Goal: Task Accomplishment & Management: Use online tool/utility

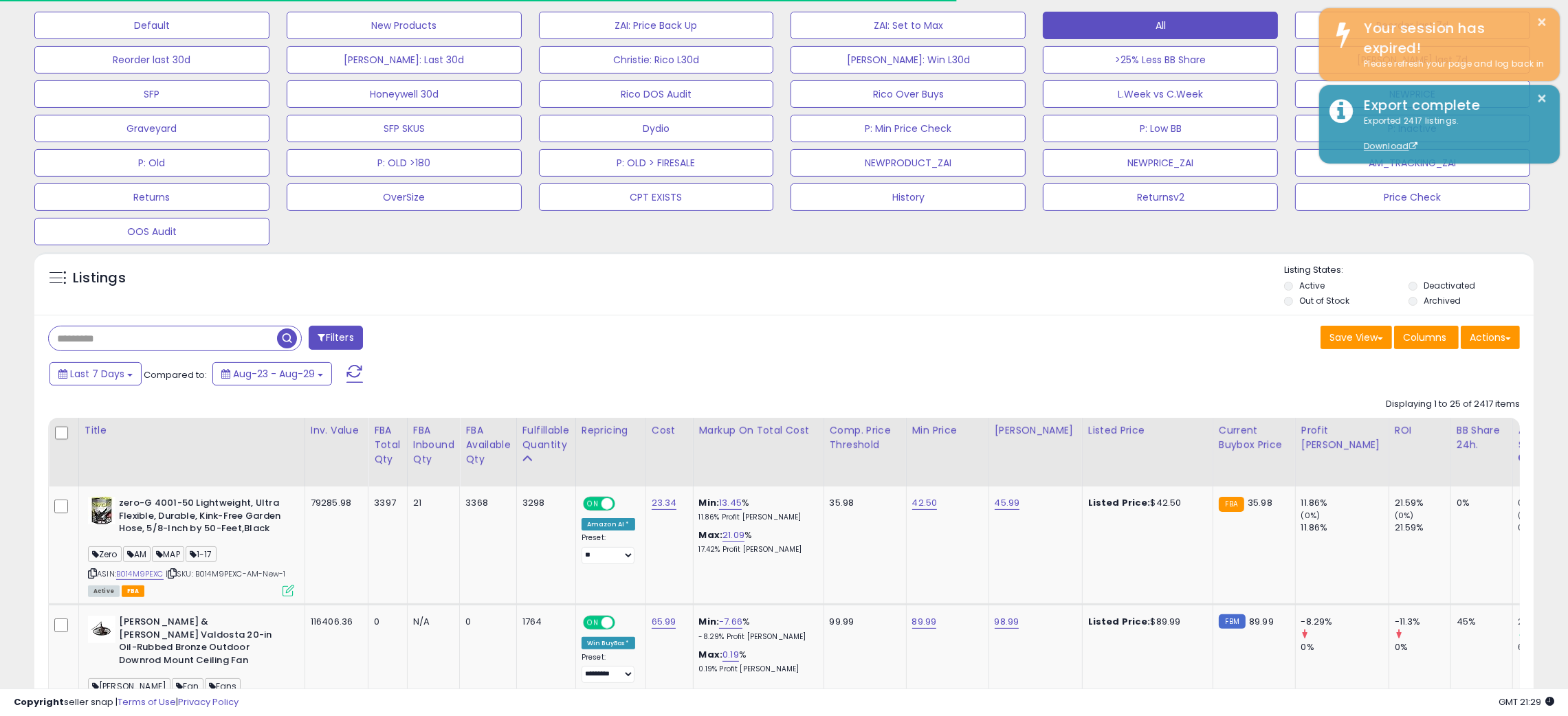
scroll to position [281, 871]
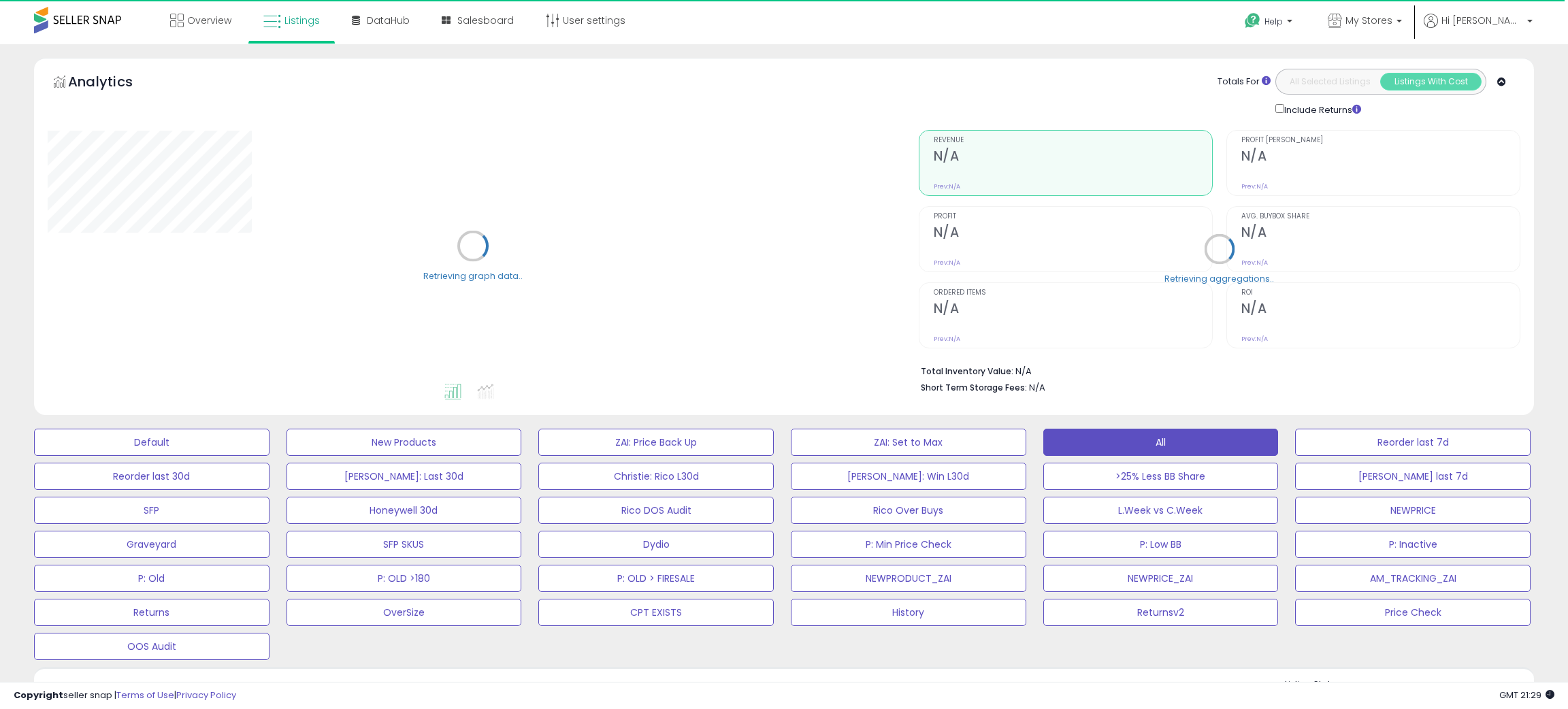
type input "**********"
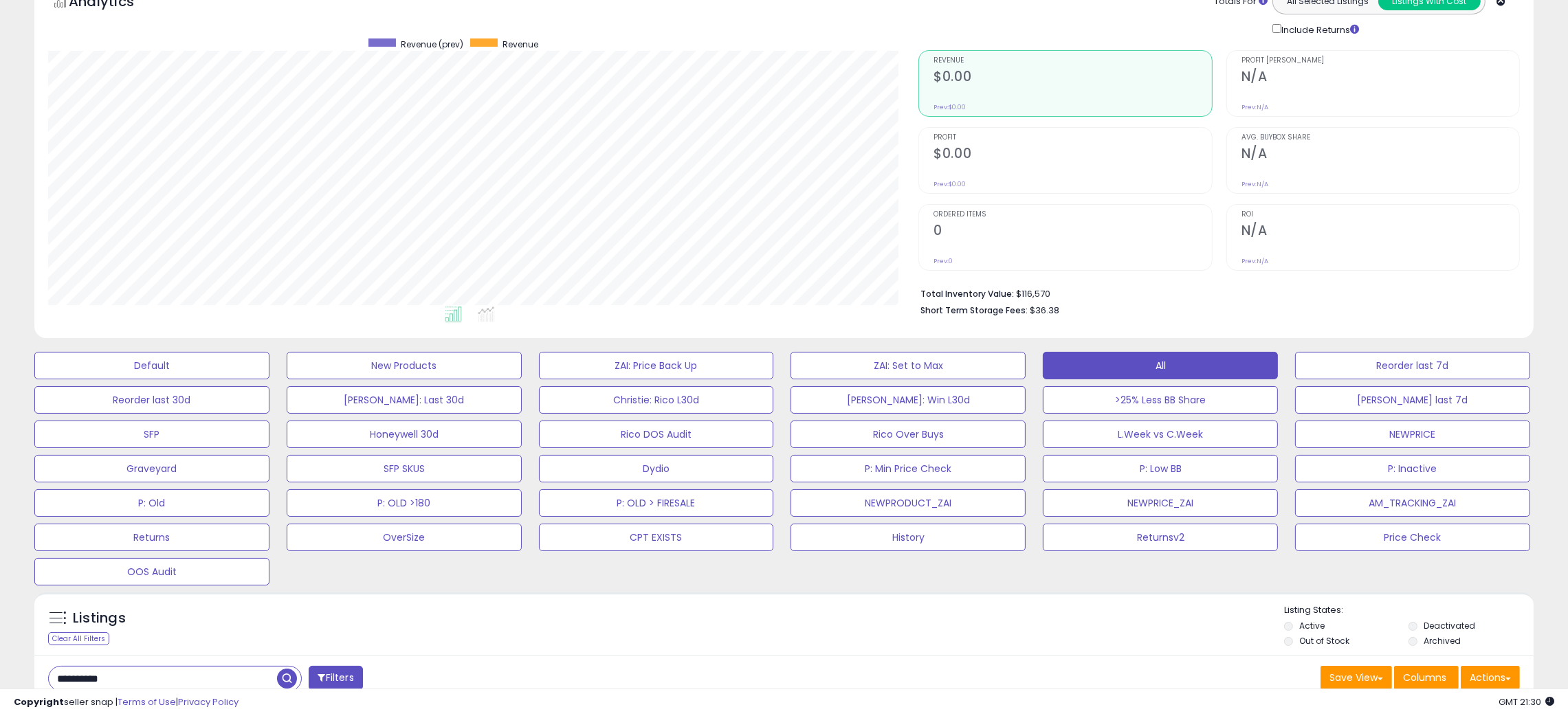
scroll to position [103, 0]
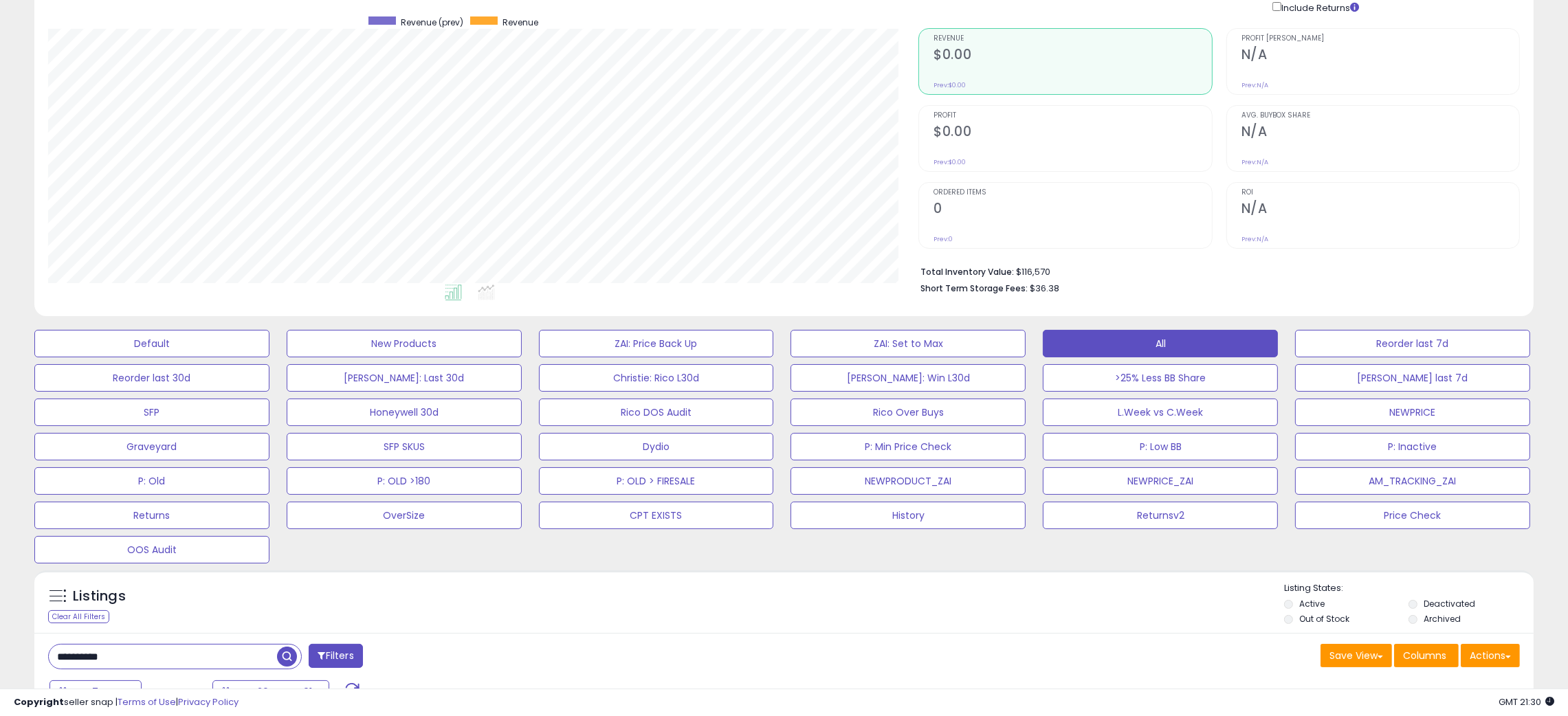
click at [185, 654] on input "**********" at bounding box center [163, 657] width 228 height 24
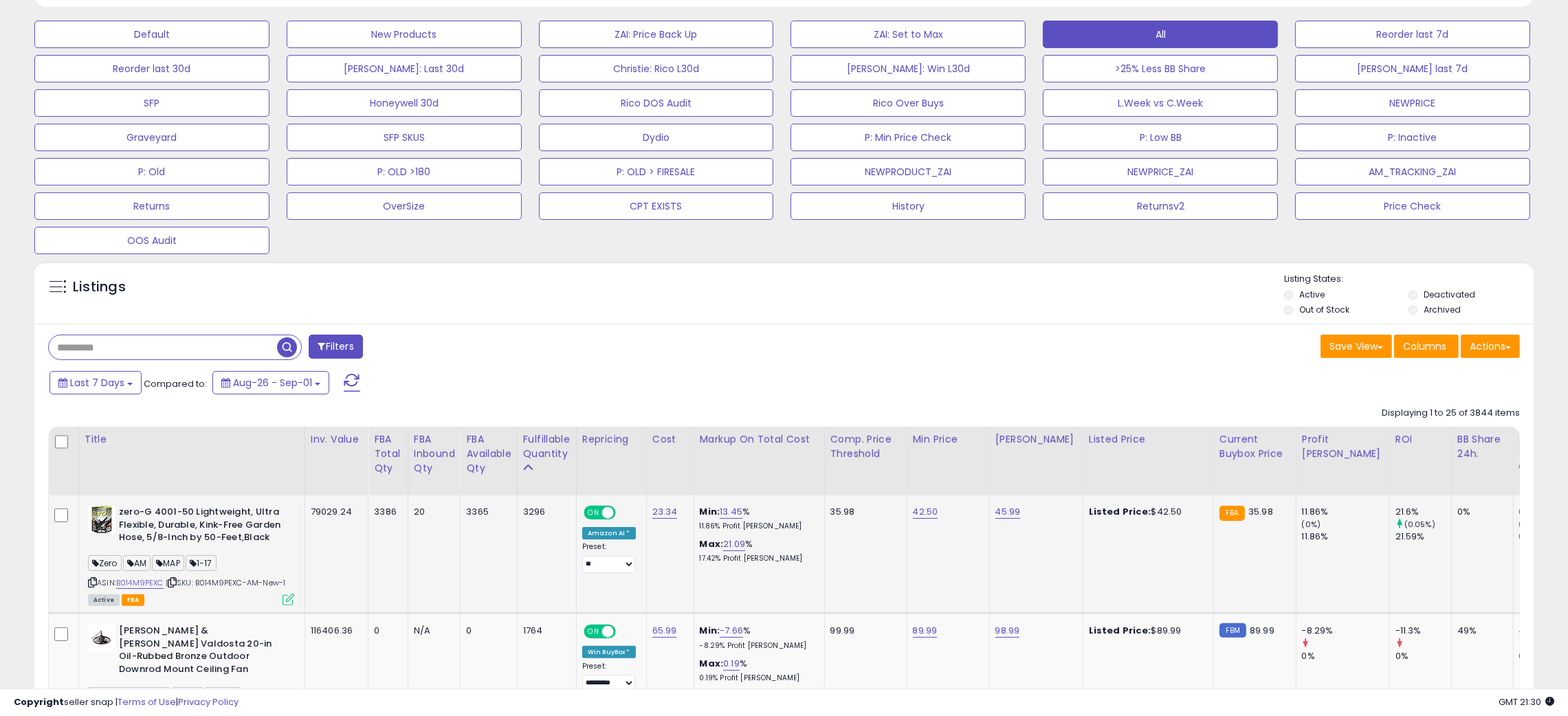
scroll to position [0, 0]
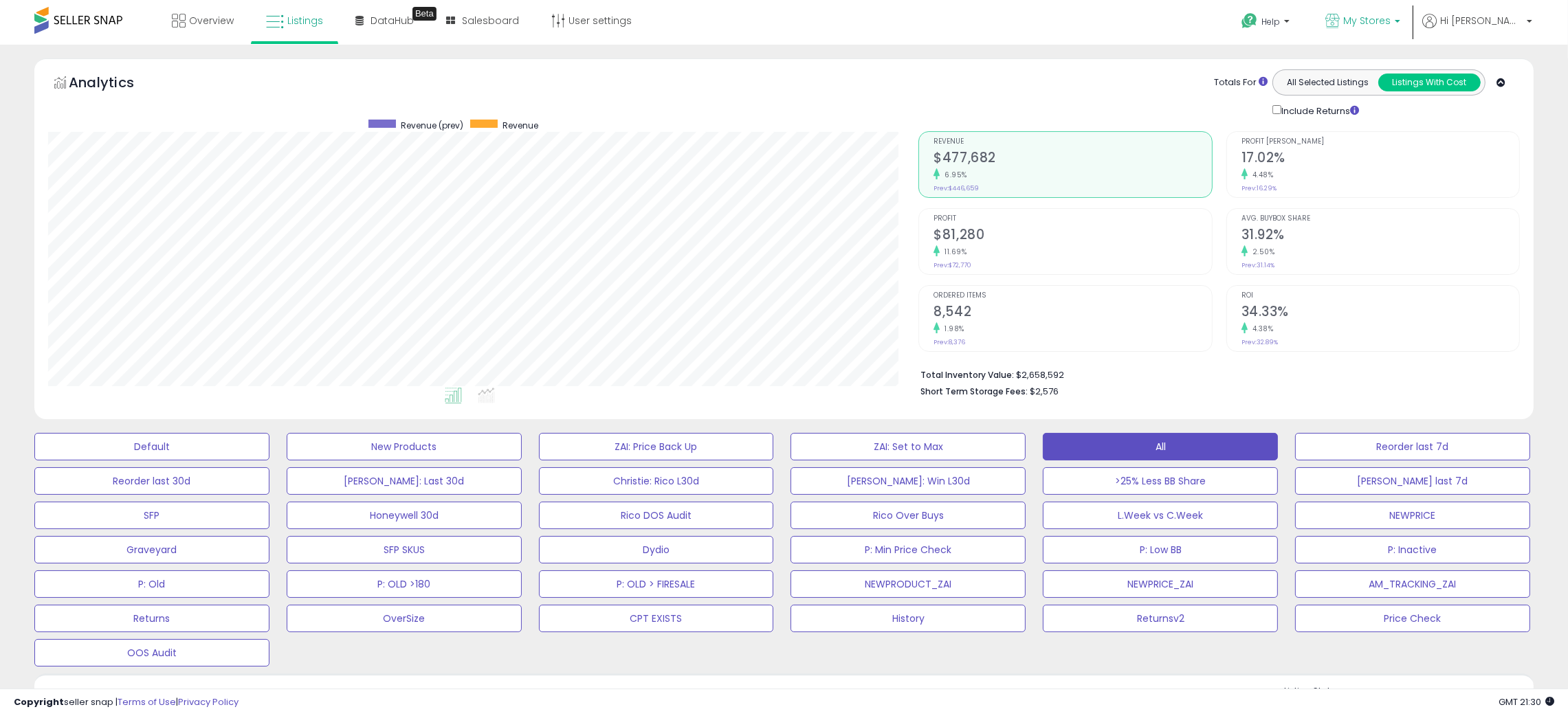
click at [1391, 25] on span "My Stores" at bounding box center [1367, 21] width 47 height 14
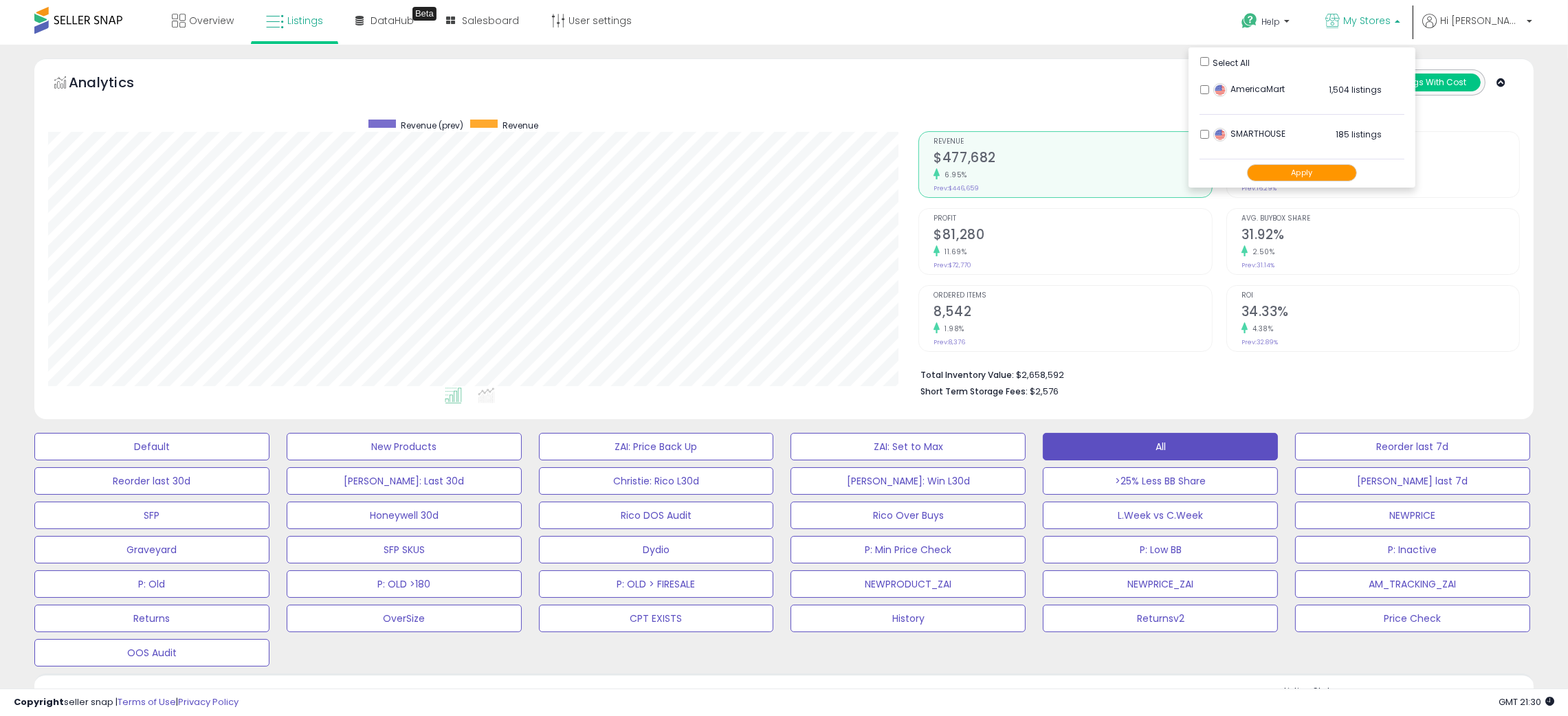
click at [1248, 140] on li "SMARTHOUSE 185 listings" at bounding box center [1302, 137] width 205 height 42
click at [1248, 128] on li "SMARTHOUSE 185 listings" at bounding box center [1302, 137] width 205 height 42
click at [1316, 168] on button "Apply" at bounding box center [1302, 172] width 110 height 17
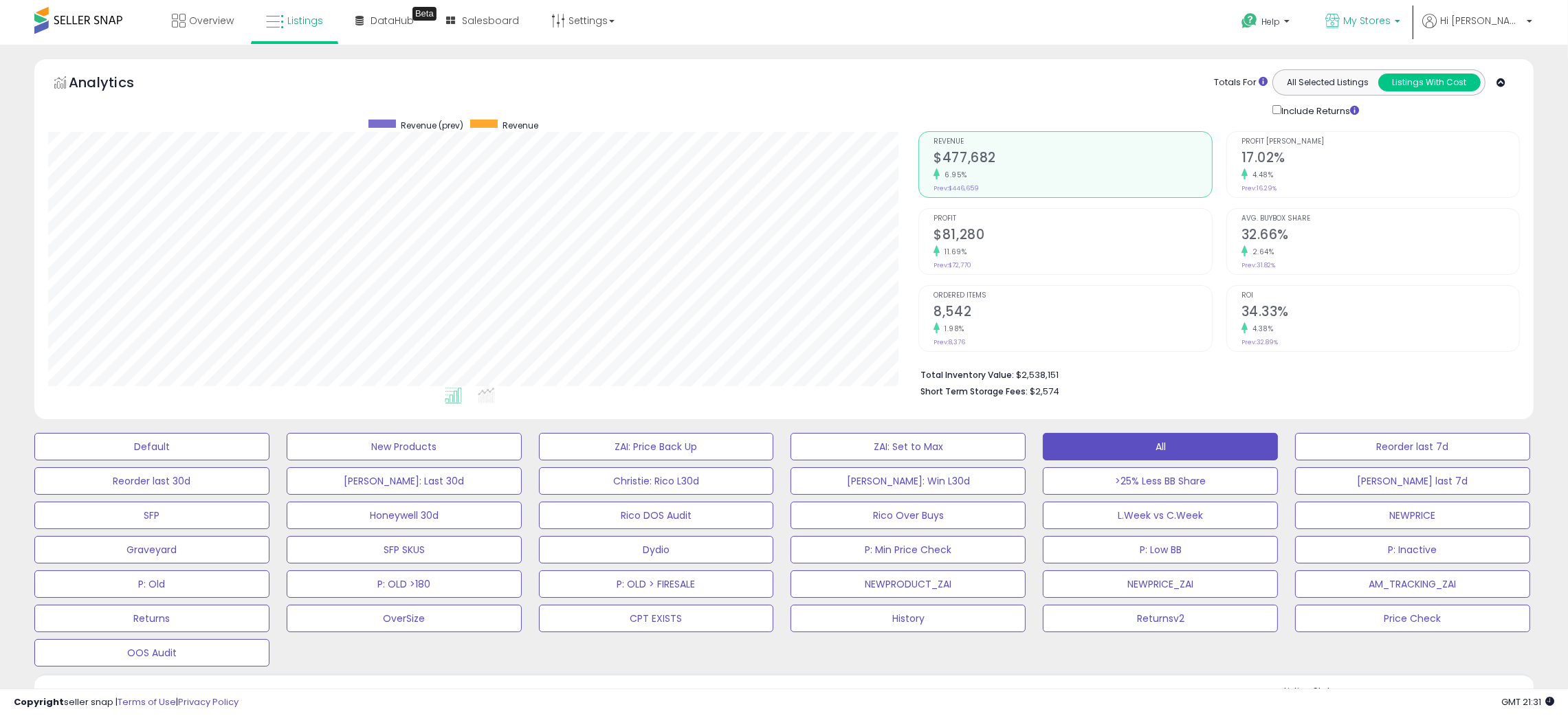
click at [1391, 19] on span "My Stores" at bounding box center [1367, 21] width 47 height 14
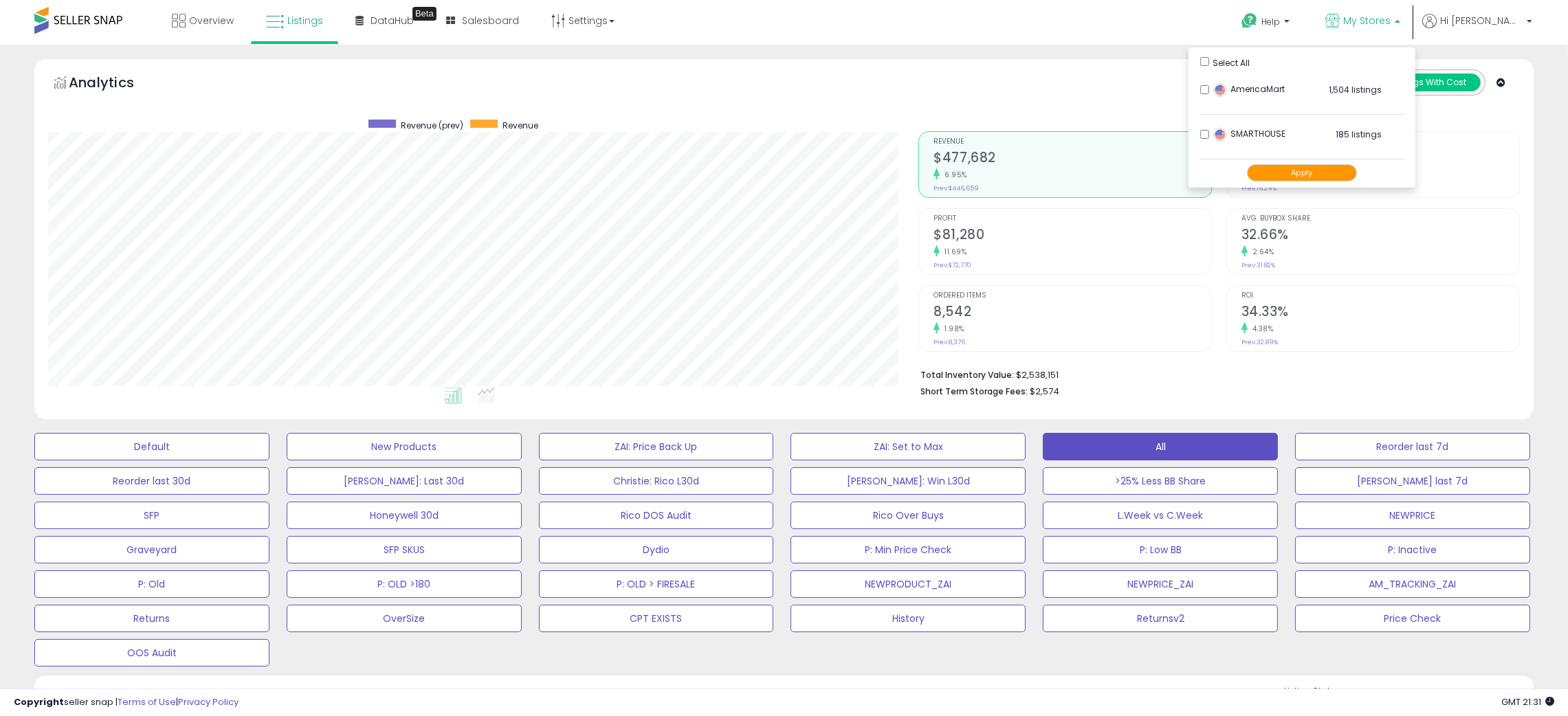
click at [1536, 187] on div "Analytics Totals For All Selected Listings Listings With Cost Include Returns" at bounding box center [784, 242] width 1520 height 368
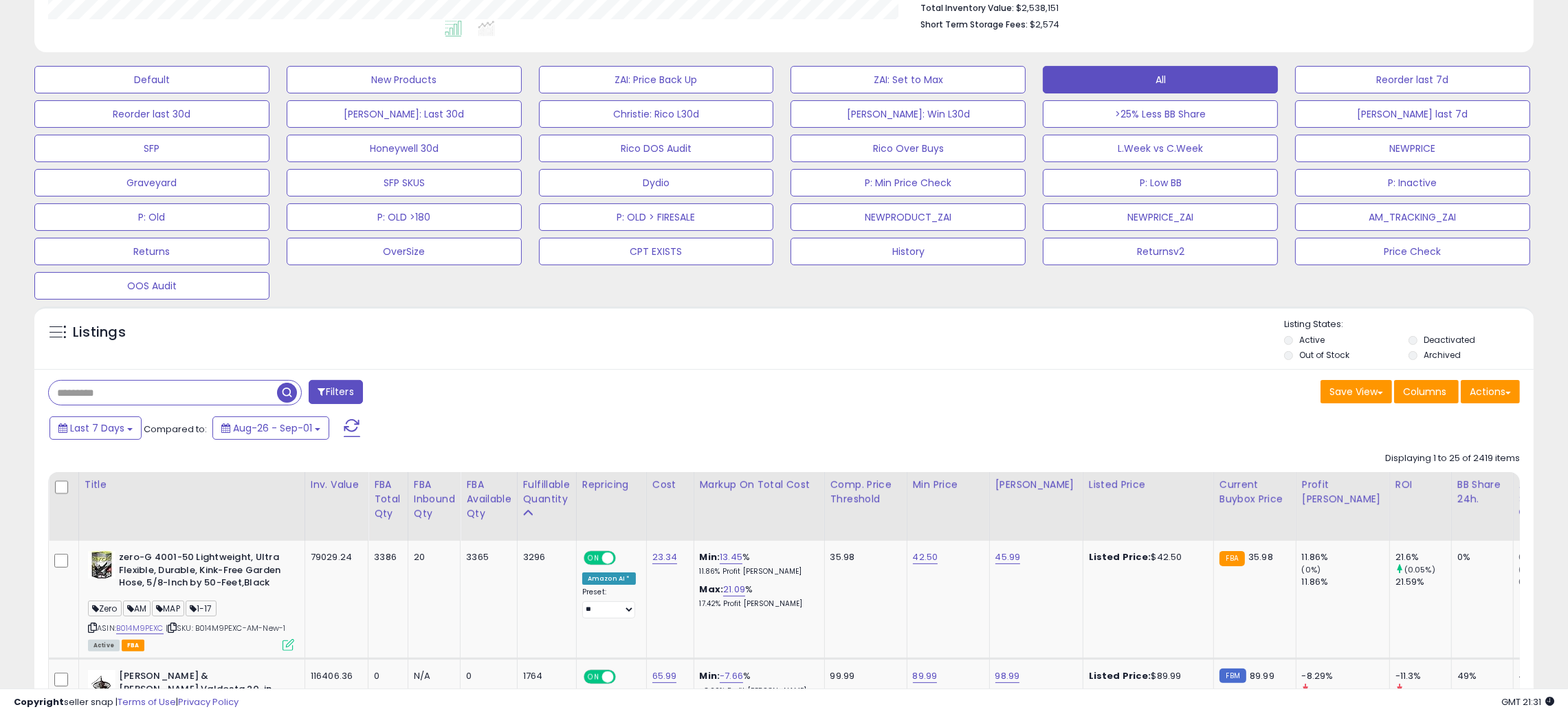
scroll to position [412, 0]
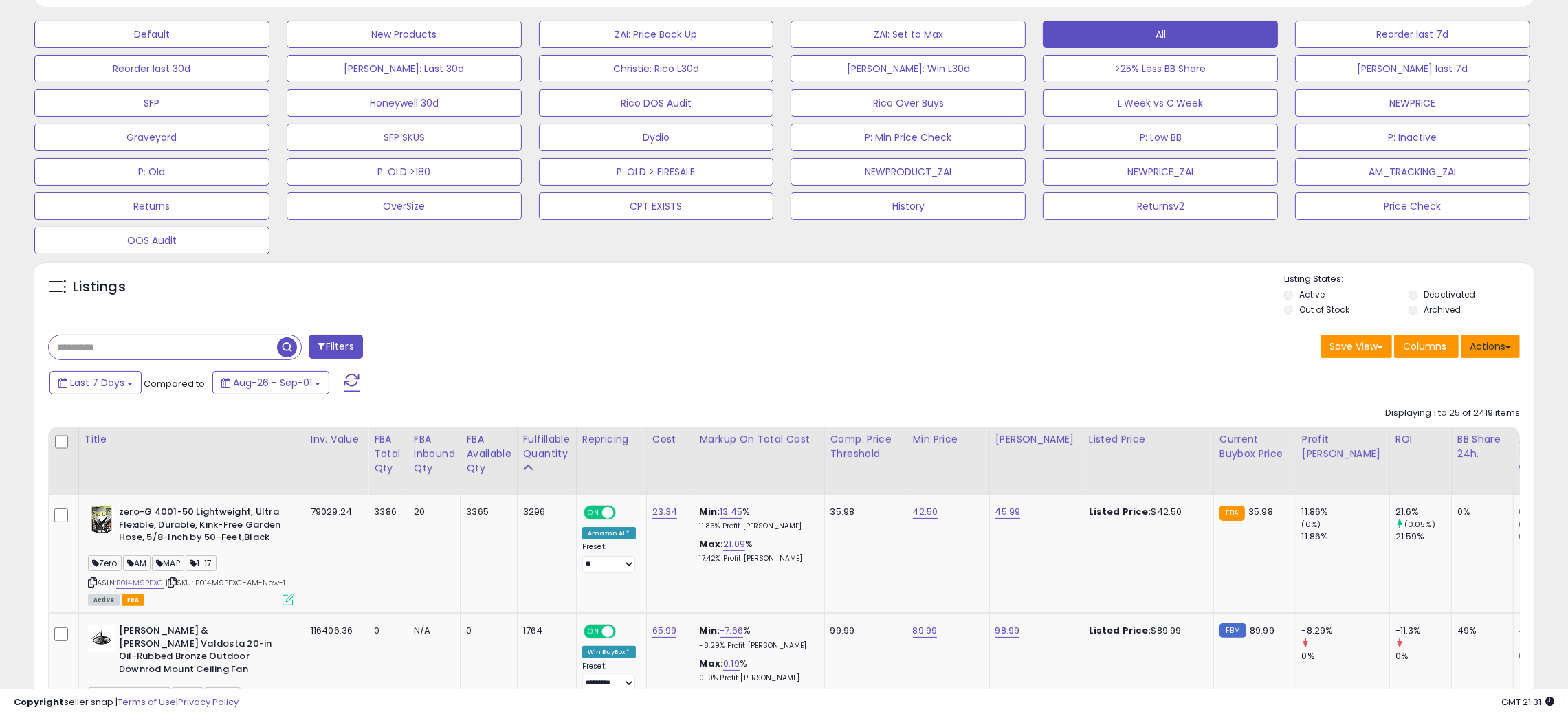
click at [1477, 350] on button "Actions" at bounding box center [1490, 346] width 59 height 23
click at [1450, 428] on link "Export All Columns" at bounding box center [1434, 435] width 151 height 22
